Goal: Task Accomplishment & Management: Use online tool/utility

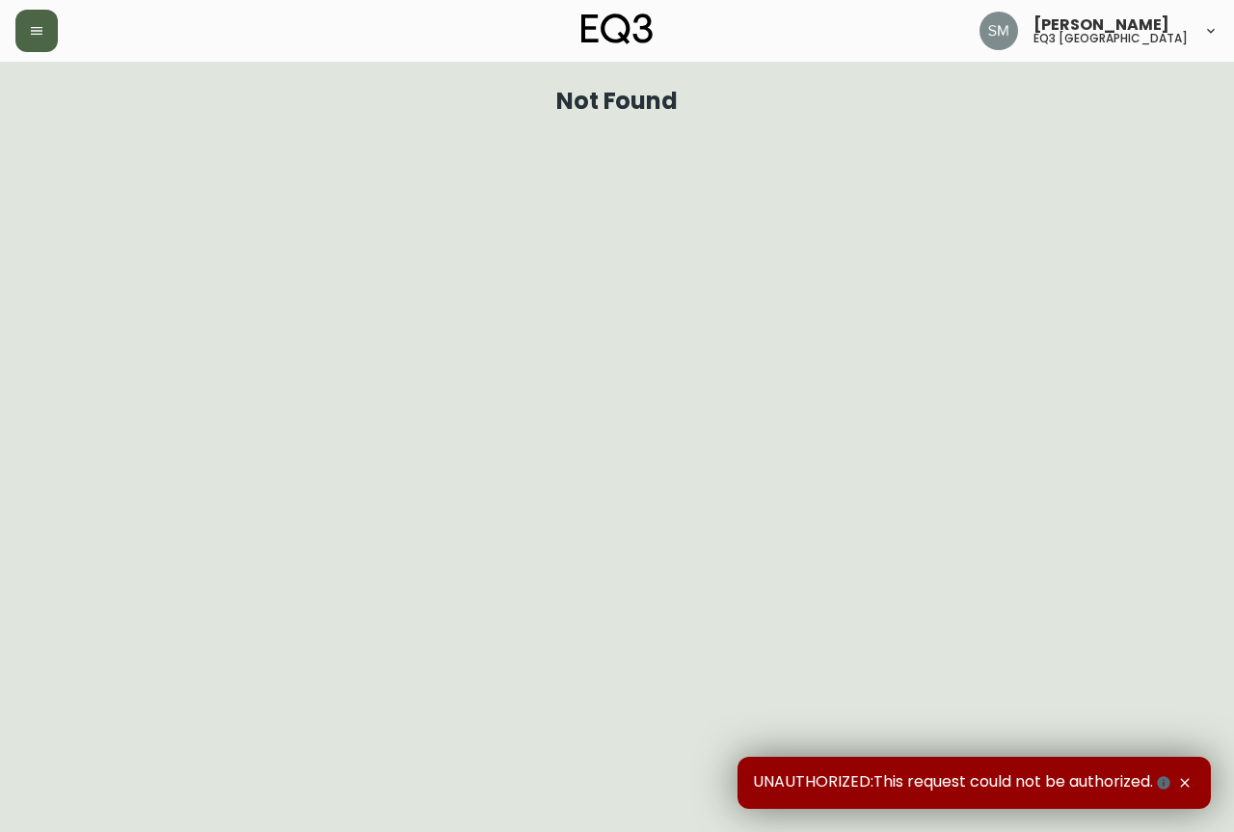
click at [38, 46] on button "button" at bounding box center [36, 31] width 42 height 42
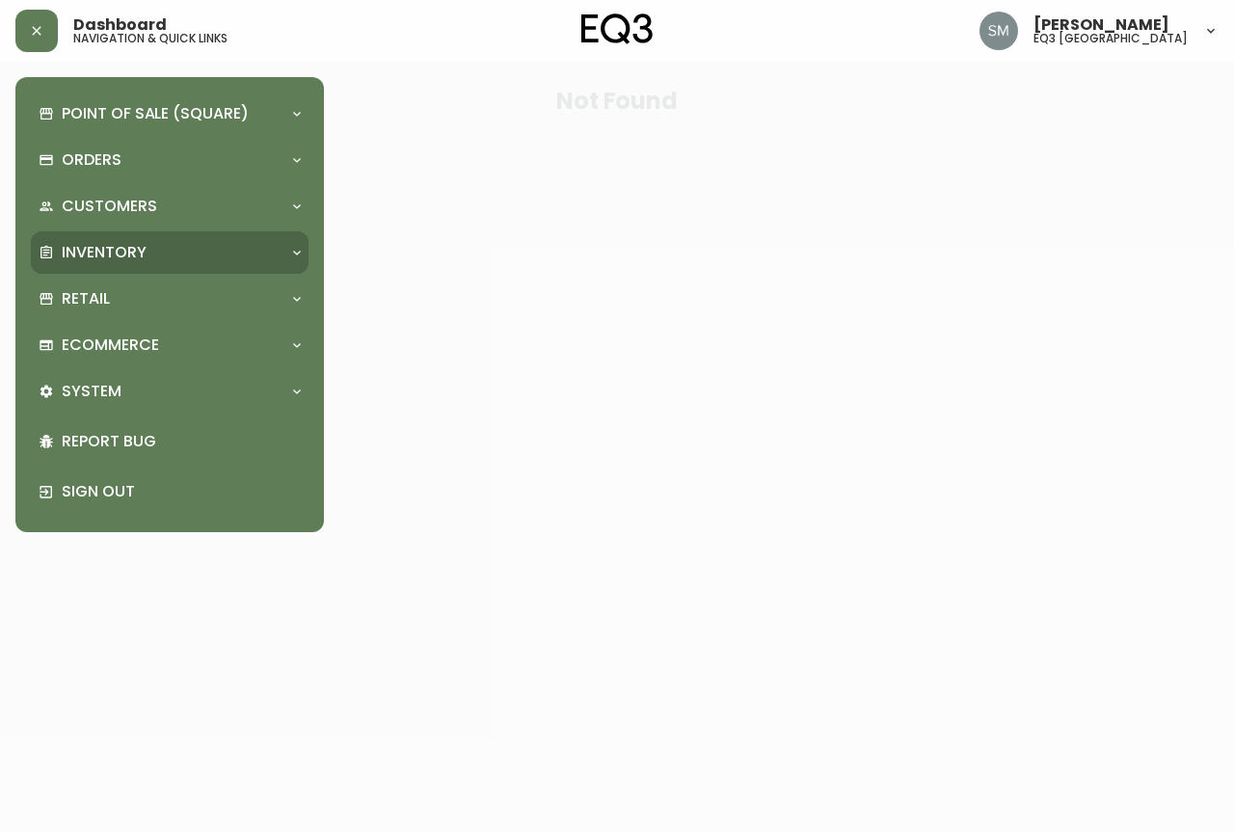
click at [148, 250] on div "Inventory" at bounding box center [160, 252] width 243 height 21
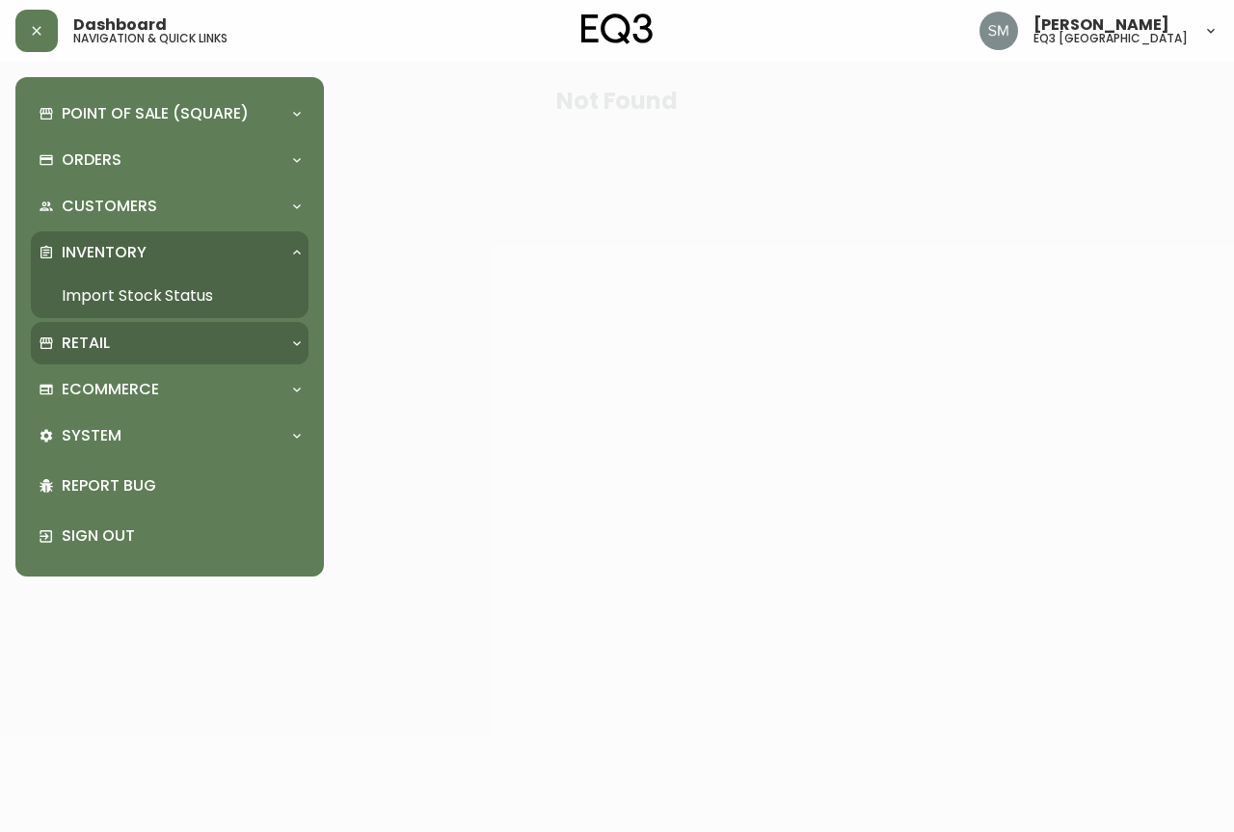
click at [148, 334] on div "Retail" at bounding box center [160, 343] width 243 height 21
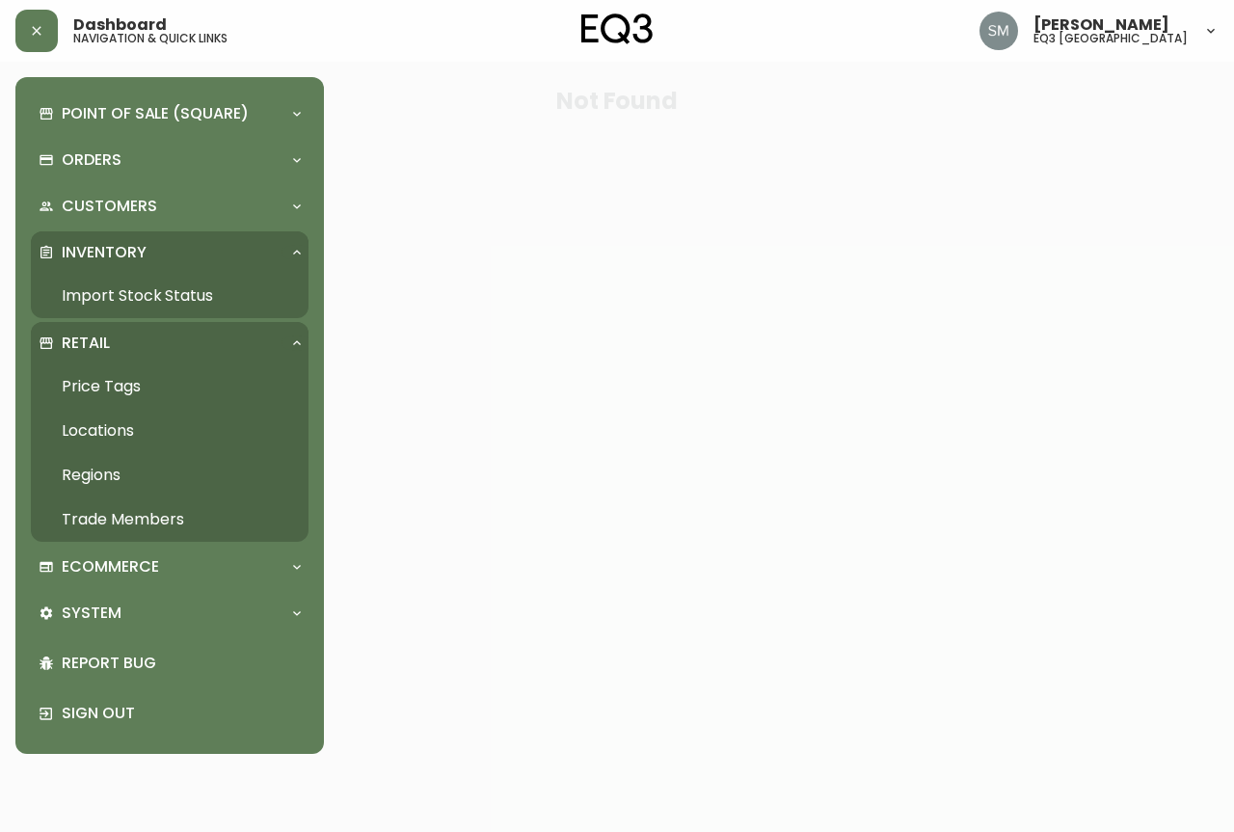
click at [163, 383] on link "Price Tags" at bounding box center [170, 386] width 278 height 44
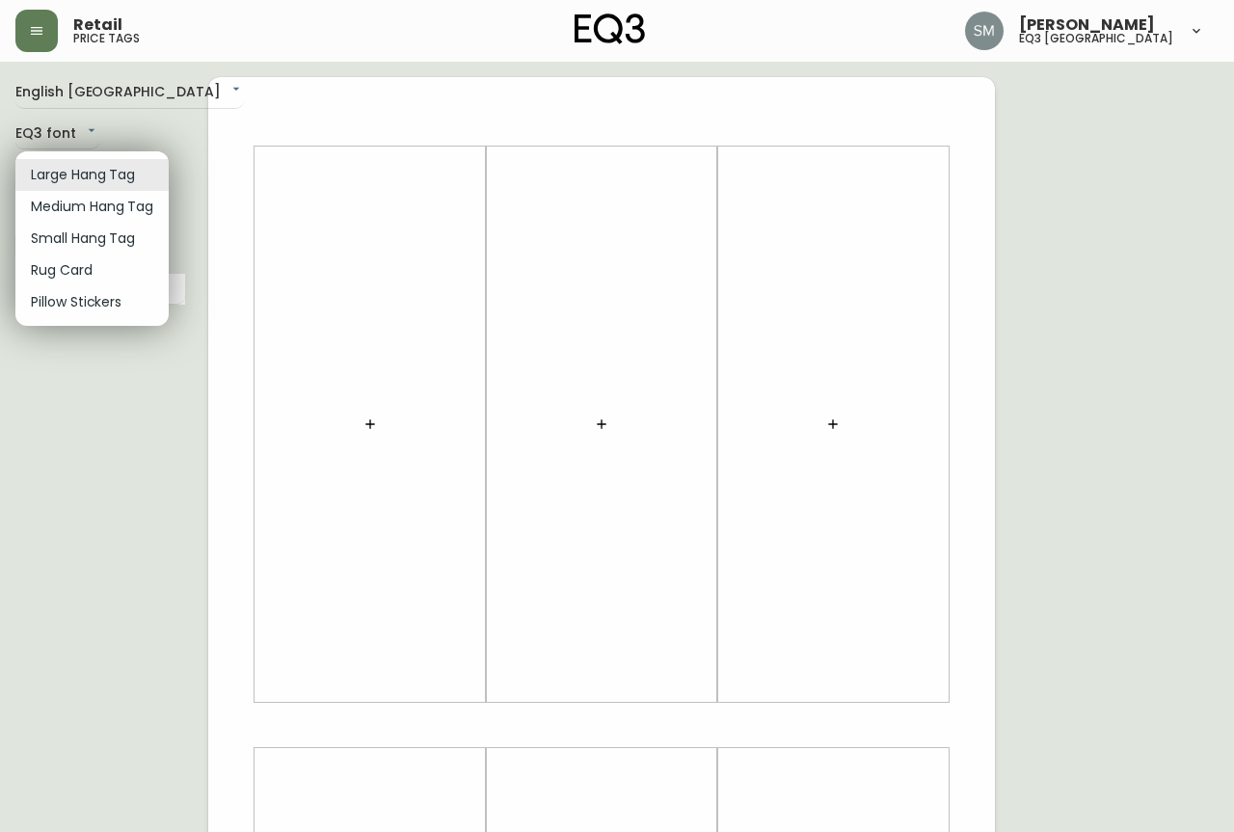
click at [76, 174] on body "Retail price tags Shaqynna [PERSON_NAME] eq3 [GEOGRAPHIC_DATA] English [GEOGRAP…" at bounding box center [617, 686] width 1234 height 1373
click at [98, 235] on li "Small Hang Tag" at bounding box center [91, 239] width 153 height 32
type input "small"
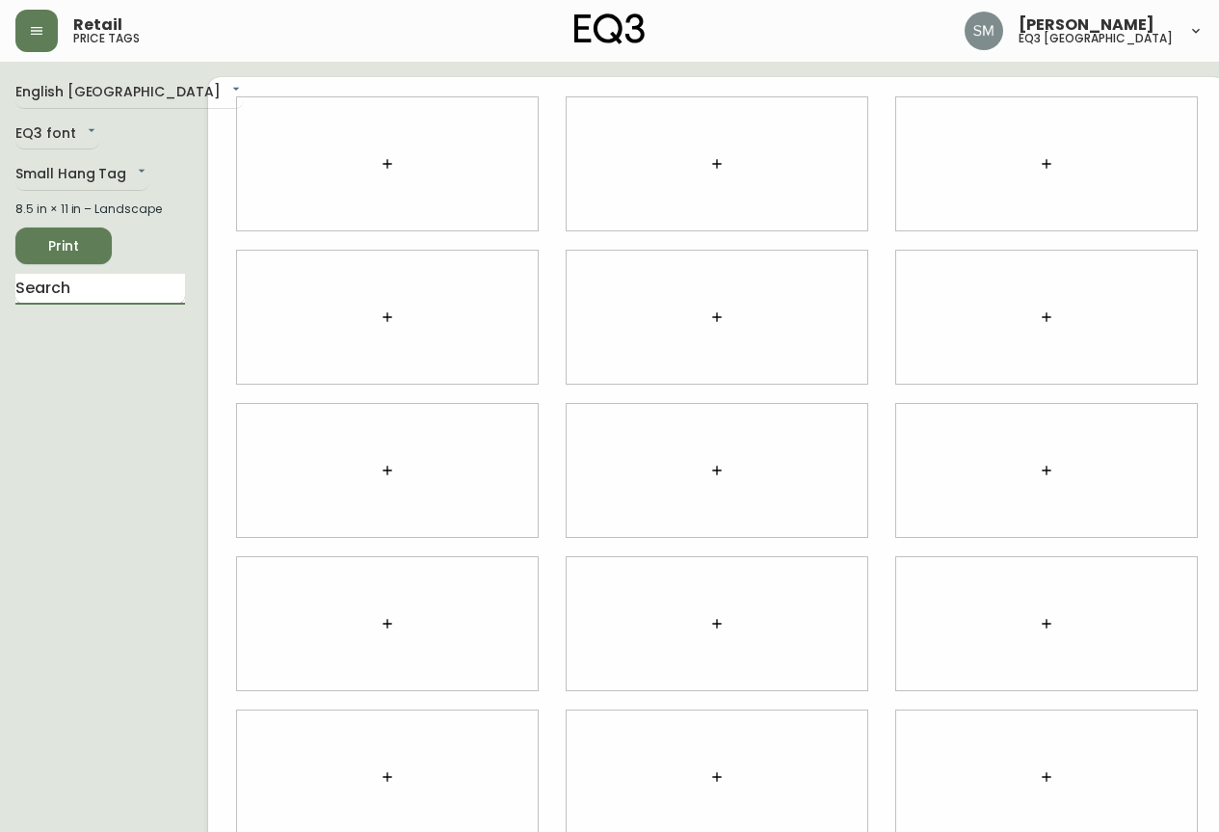
click at [132, 297] on input "text" at bounding box center [100, 289] width 170 height 31
type input "ergo"
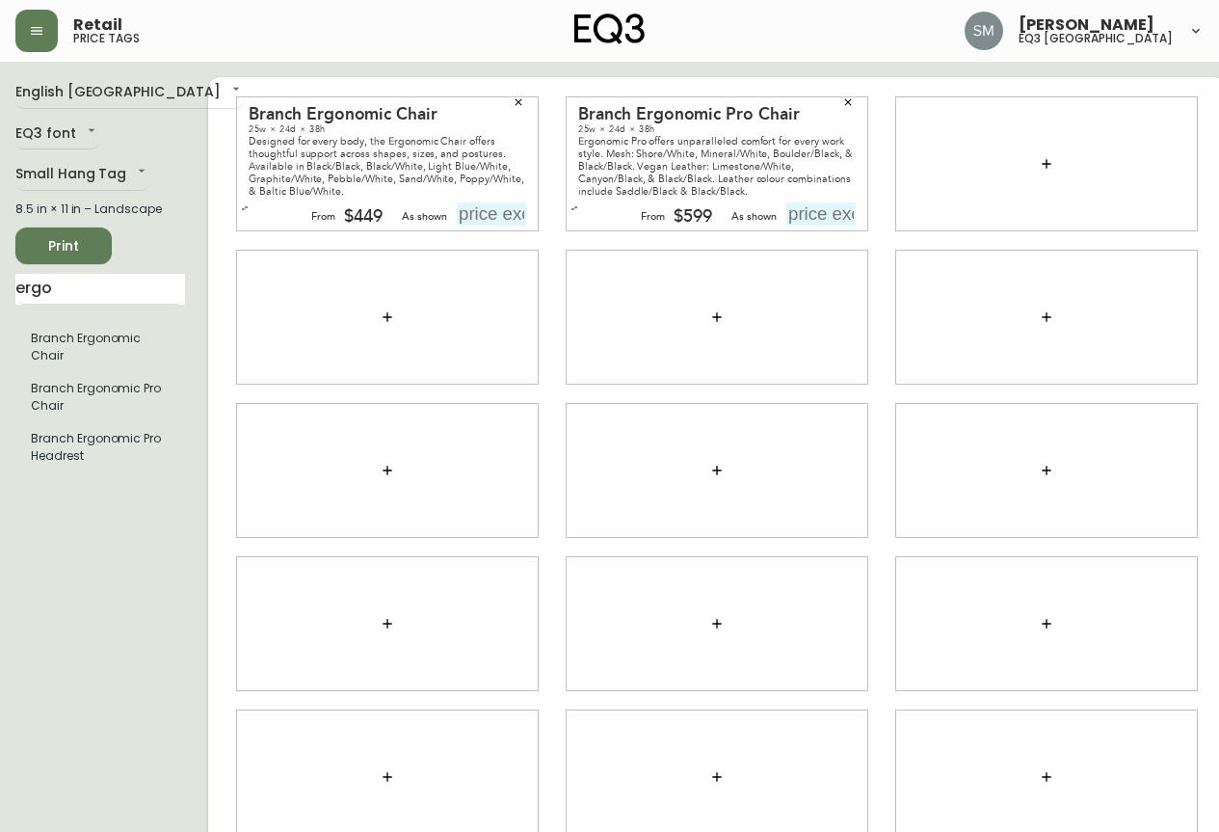
click at [40, 486] on div "English [GEOGRAPHIC_DATA] en_CA EQ3 font EQ3 Small Hang Tag small 8.5 in × 11 i…" at bounding box center [111, 470] width 193 height 787
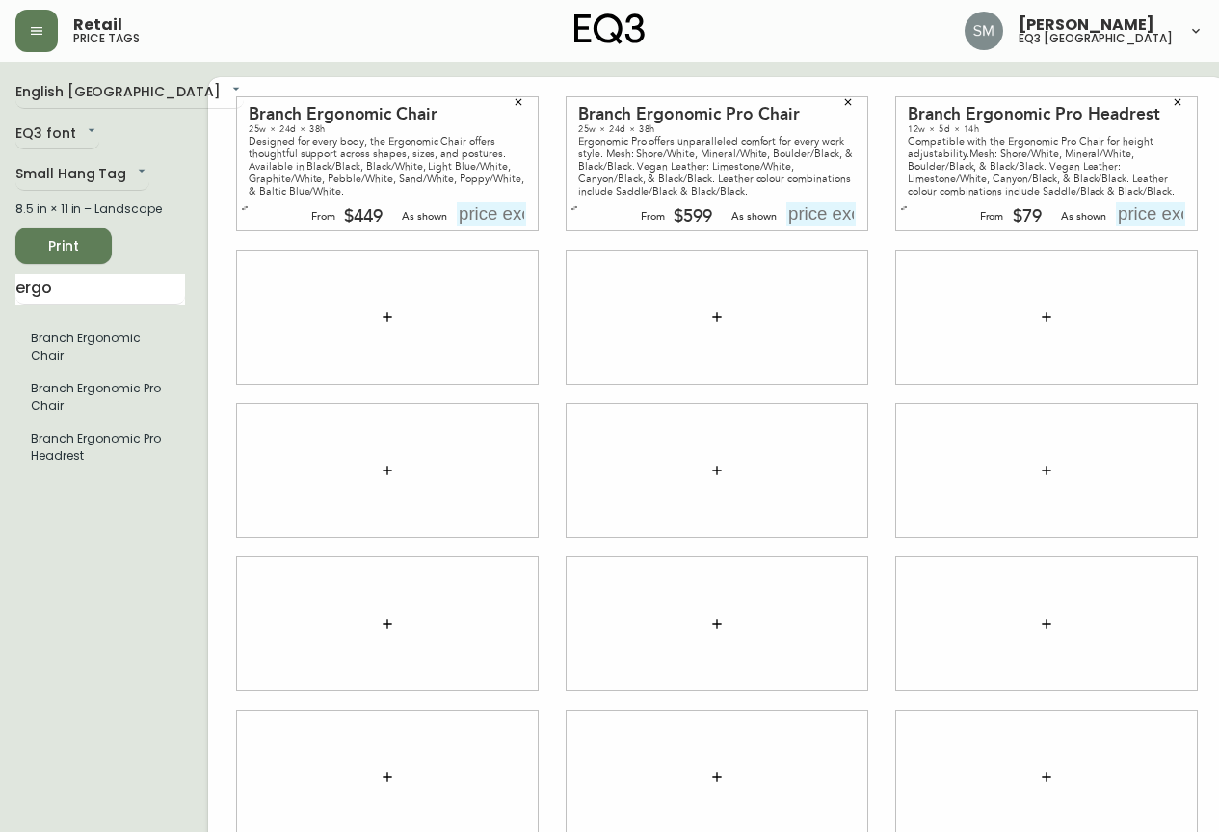
click at [803, 222] on input "text" at bounding box center [821, 213] width 69 height 23
type input "$599"
click at [513, 104] on icon "button" at bounding box center [519, 102] width 12 height 12
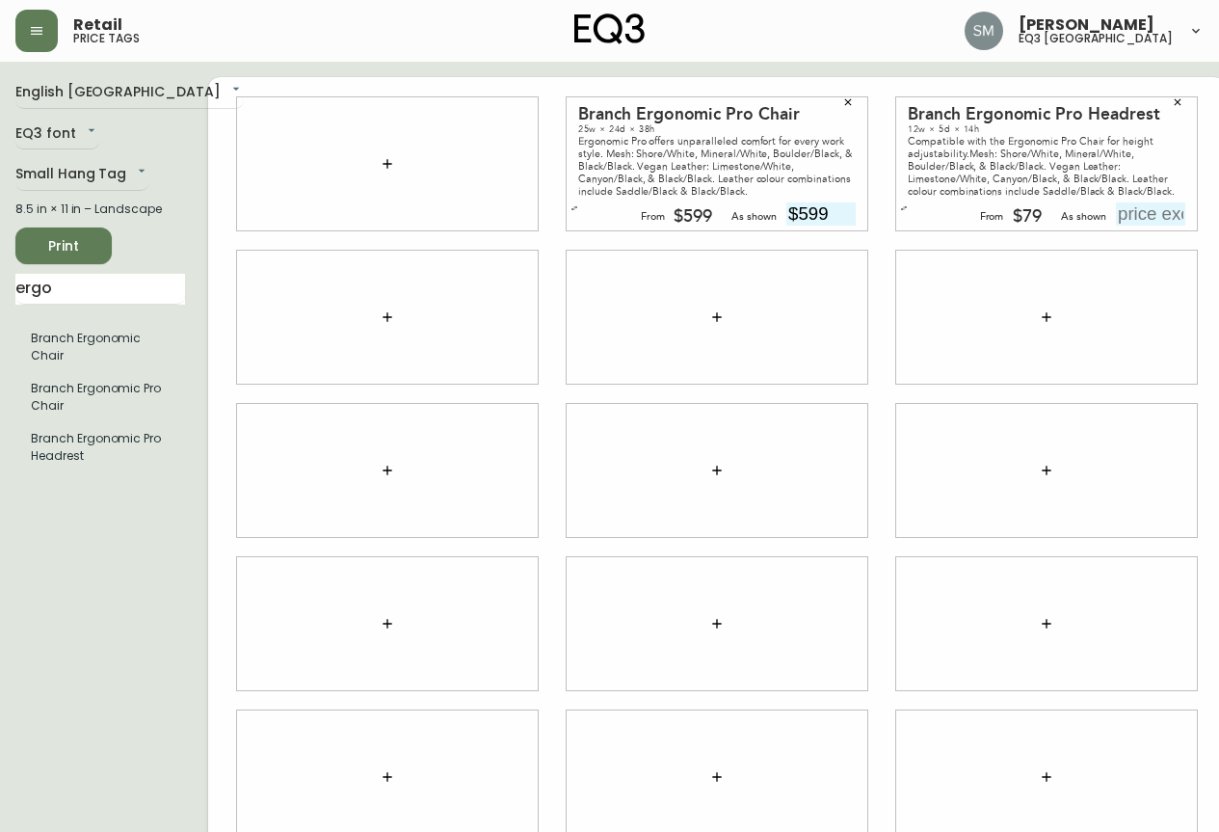
click at [1172, 104] on icon "button" at bounding box center [1178, 102] width 12 height 12
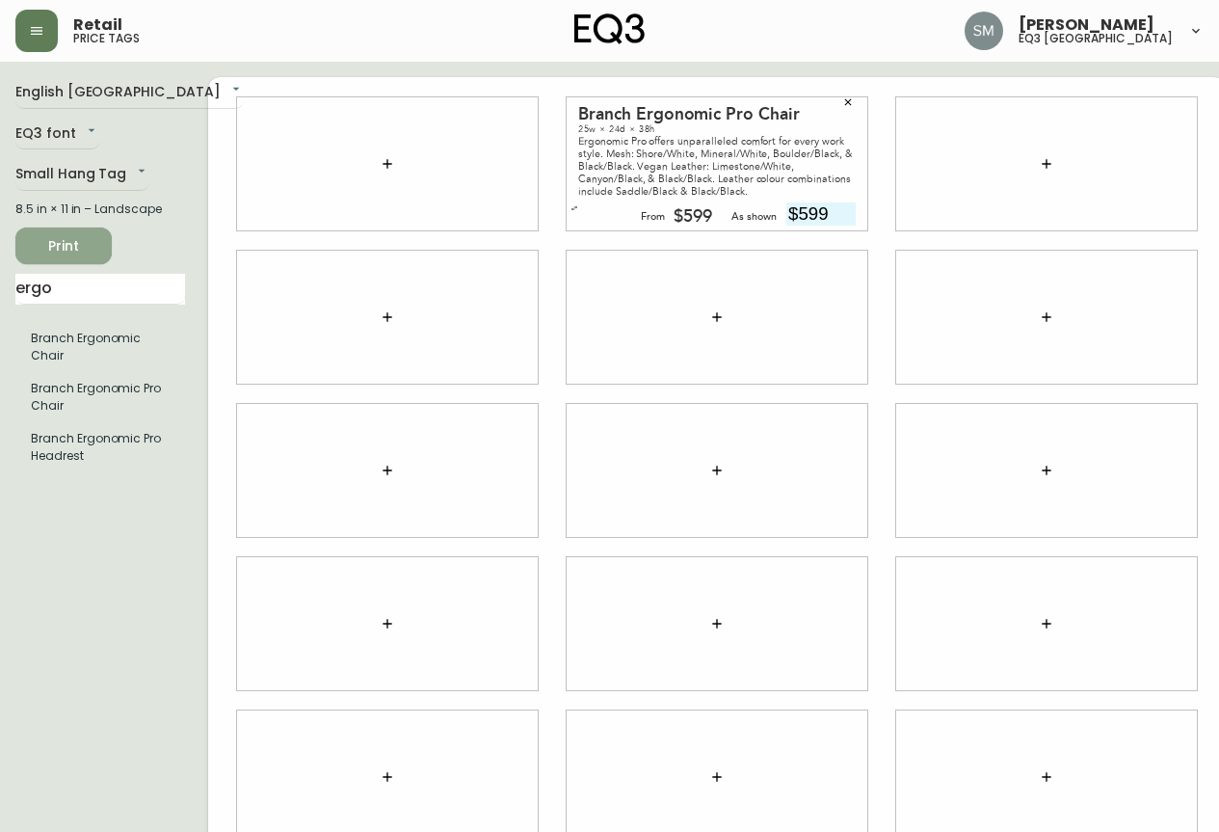
click at [68, 237] on span "Print" at bounding box center [64, 246] width 66 height 24
